Goal: Information Seeking & Learning: Learn about a topic

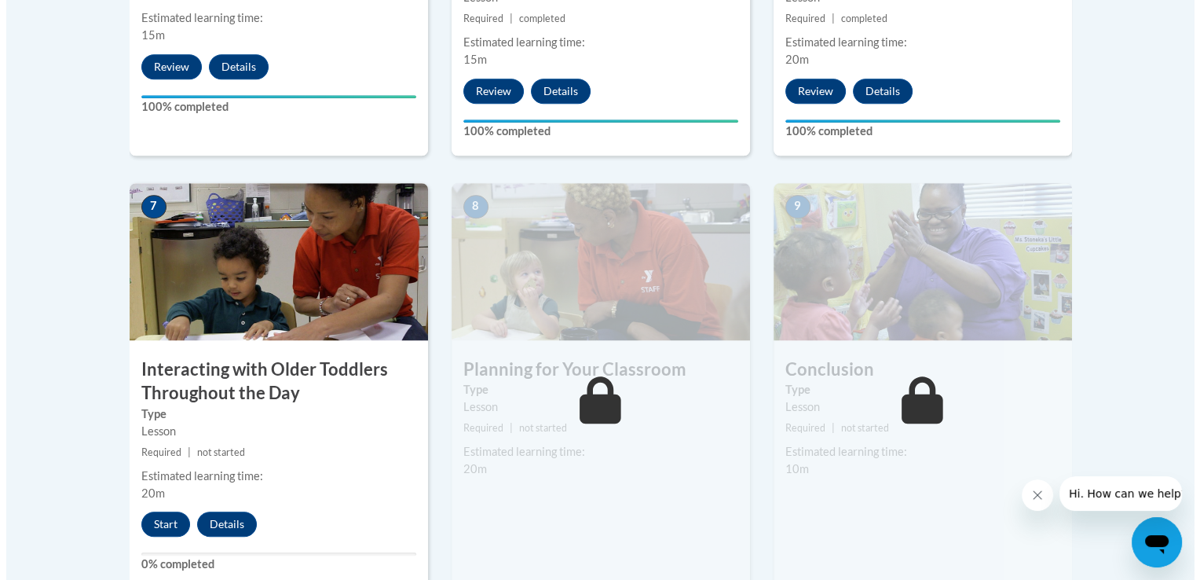
scroll to position [1213, 0]
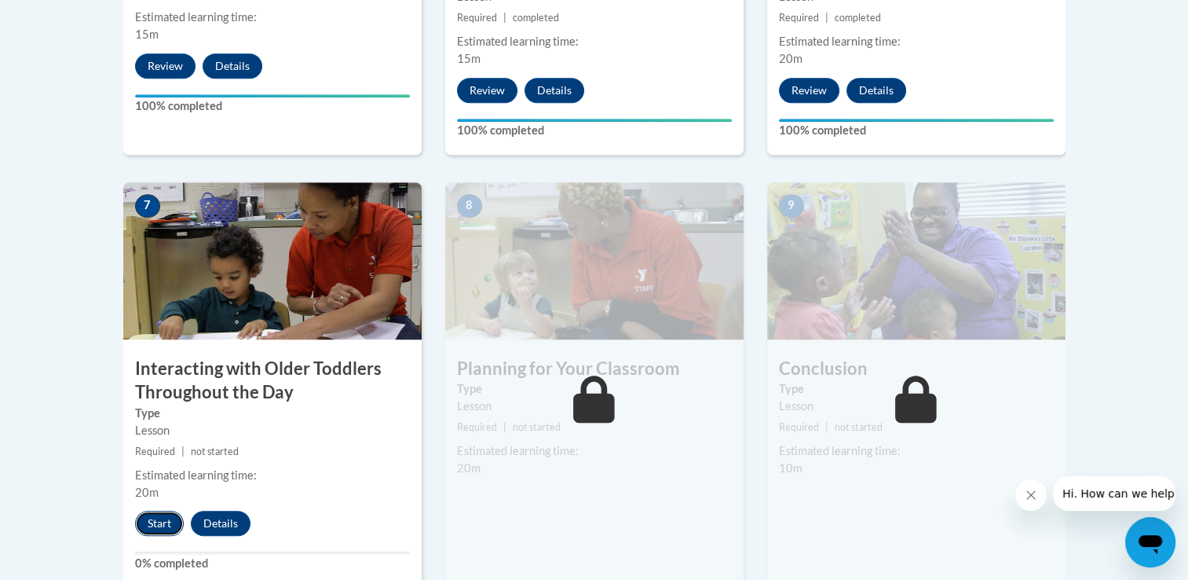
click at [151, 511] on button "Start" at bounding box center [159, 523] width 49 height 25
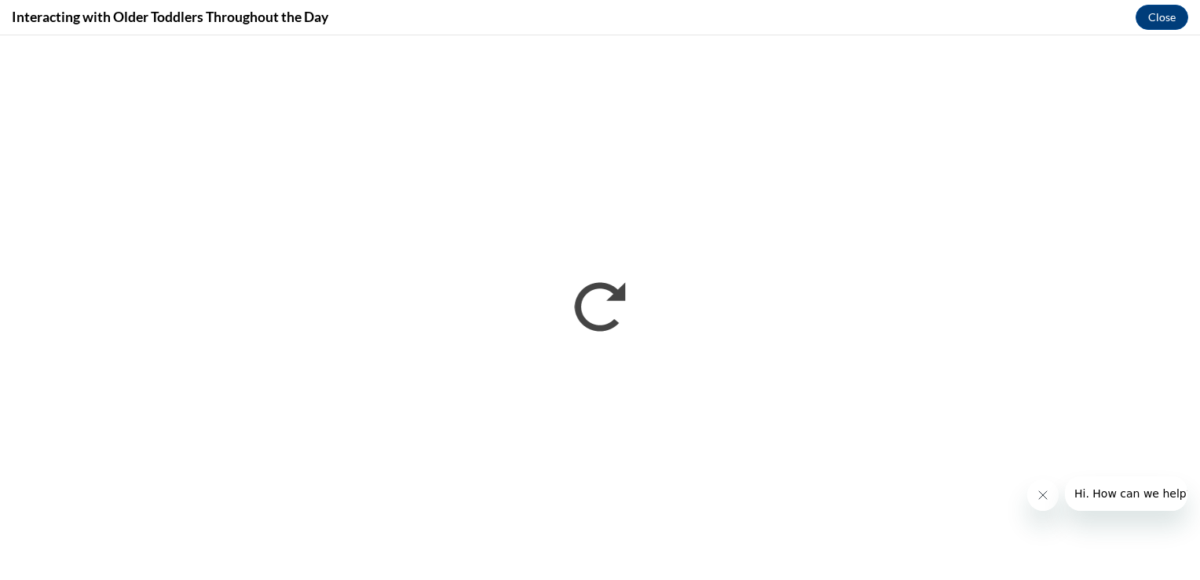
scroll to position [0, 0]
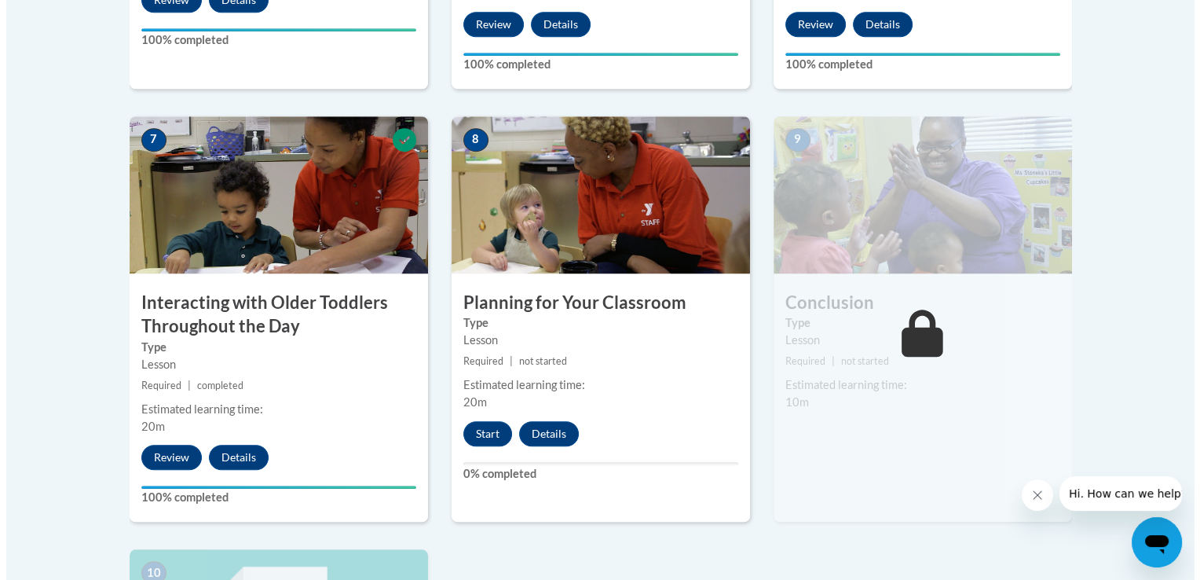
scroll to position [1295, 0]
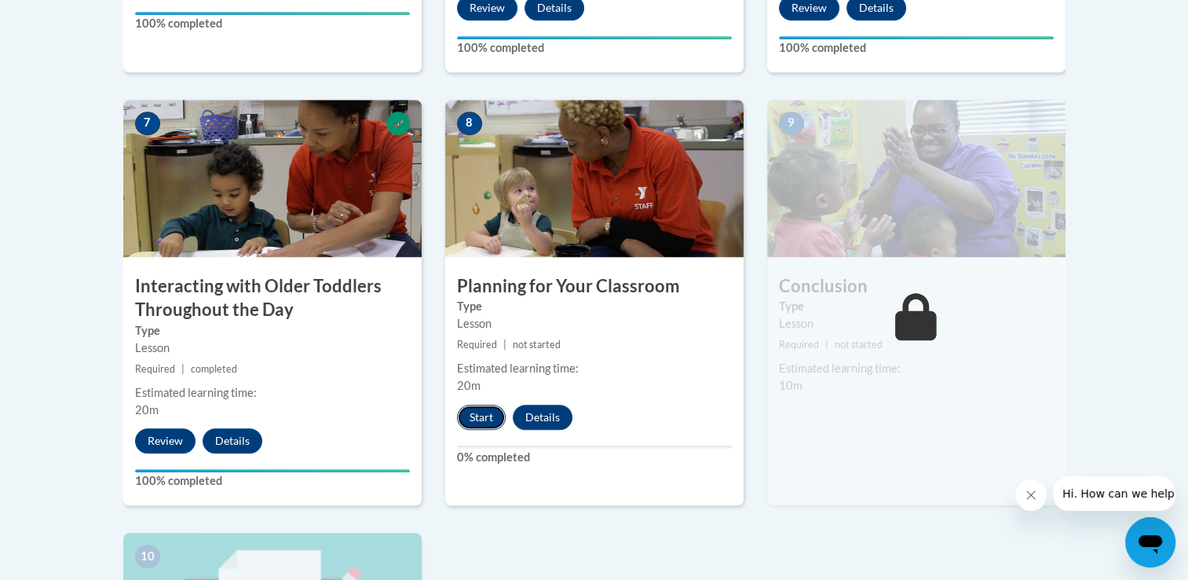
click at [487, 405] on button "Start" at bounding box center [481, 417] width 49 height 25
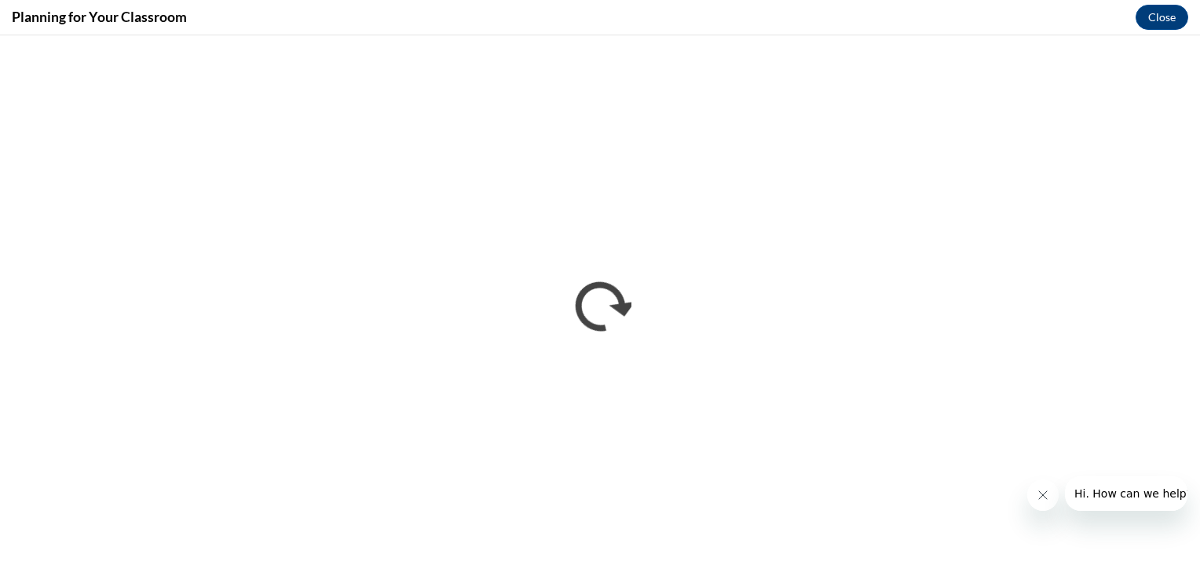
scroll to position [0, 0]
